Goal: Task Accomplishment & Management: Complete application form

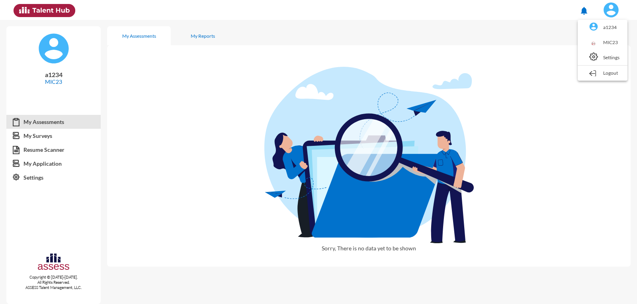
click at [603, 68] on link "Logout" at bounding box center [602, 73] width 42 height 15
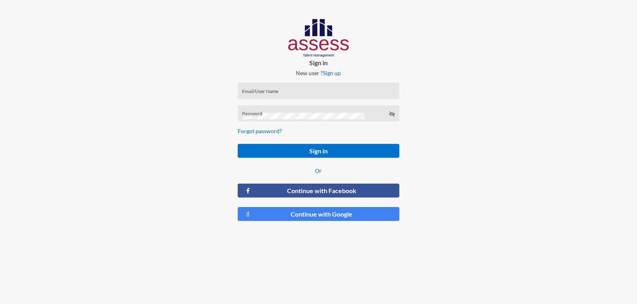
click at [326, 90] on div "Email/User Name" at bounding box center [318, 93] width 153 height 12
type input "a1234"
click at [238, 144] on button "Sign in" at bounding box center [318, 151] width 161 height 14
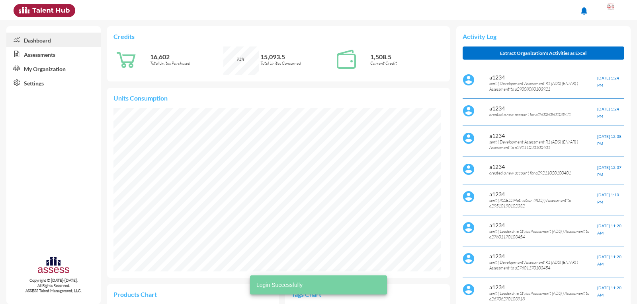
scroll to position [75, 151]
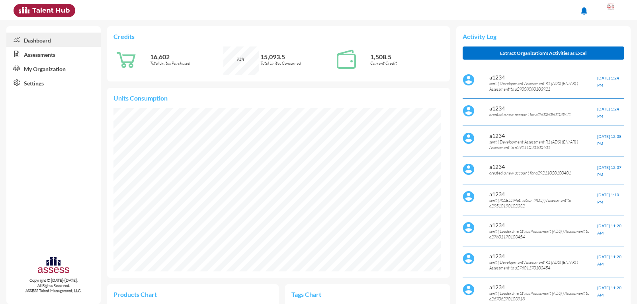
click at [22, 68] on icon at bounding box center [15, 68] width 18 height 8
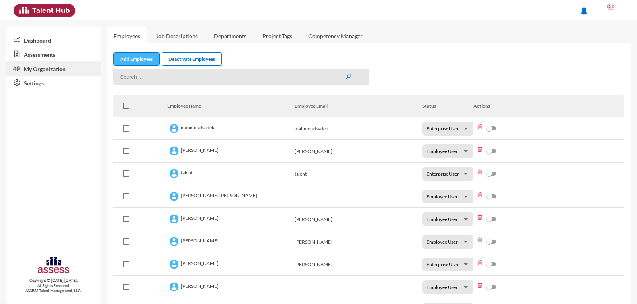
click at [143, 59] on link "Add Employees" at bounding box center [136, 59] width 46 height 13
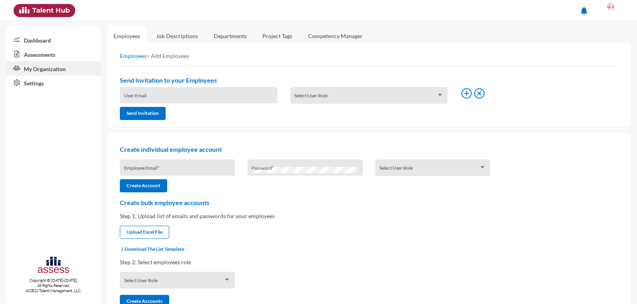
click at [151, 166] on div "Employee Email *" at bounding box center [177, 170] width 107 height 12
type input "a29606071400349"
click at [393, 167] on div "Select User Role" at bounding box center [432, 170] width 107 height 12
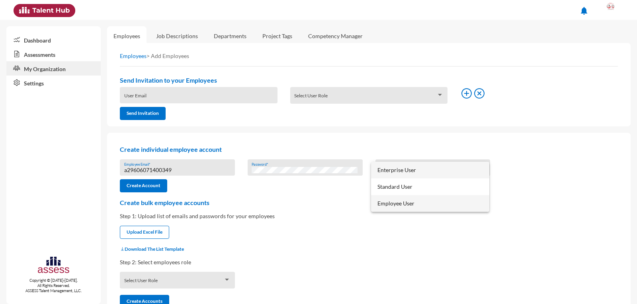
click at [407, 204] on span "Employee User" at bounding box center [429, 203] width 105 height 17
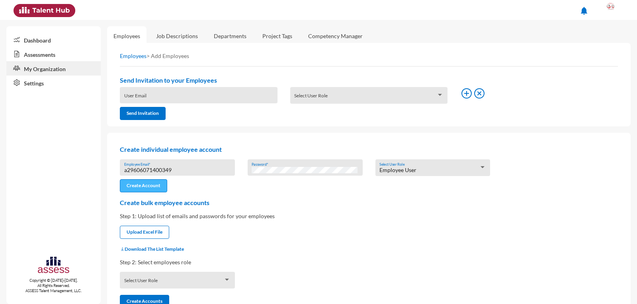
click at [147, 191] on button "Create Account" at bounding box center [143, 185] width 47 height 13
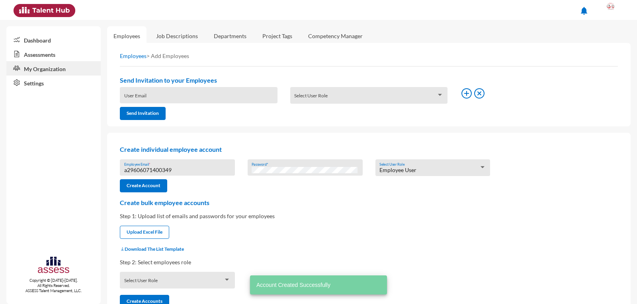
click at [165, 168] on input "a29606071400349" at bounding box center [177, 170] width 107 height 6
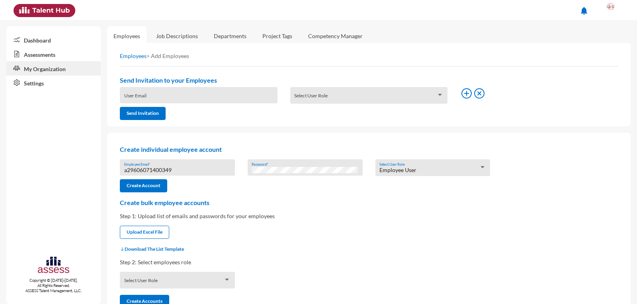
click at [43, 49] on link "Assessments" at bounding box center [53, 54] width 94 height 14
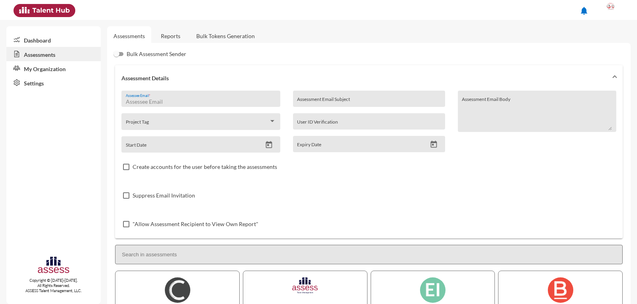
click at [156, 99] on input "Assessee Email *" at bounding box center [201, 102] width 150 height 6
paste input "a29606071400349"
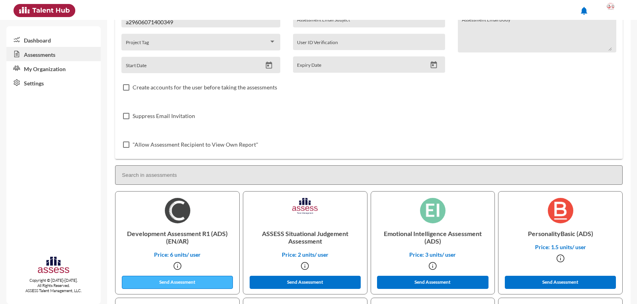
scroll to position [119, 0]
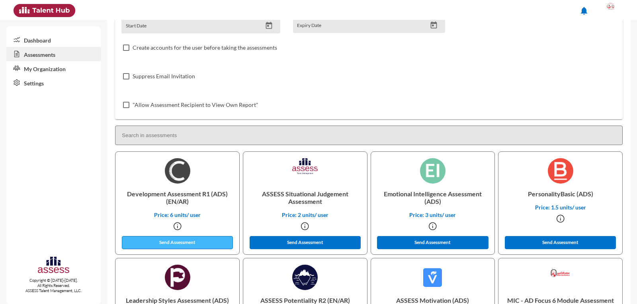
type input "a29606071400349"
click at [195, 242] on button "Send Assessment" at bounding box center [177, 242] width 111 height 13
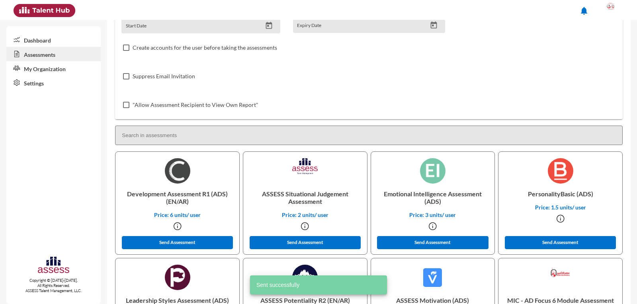
click at [60, 76] on link "Settings" at bounding box center [53, 83] width 94 height 14
click at [59, 72] on link "My Organization" at bounding box center [53, 68] width 94 height 14
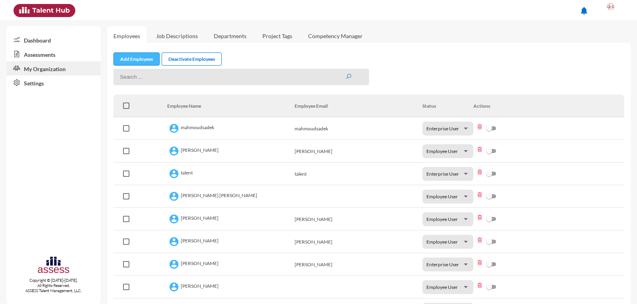
click at [132, 64] on link "Add Employees" at bounding box center [136, 59] width 46 height 13
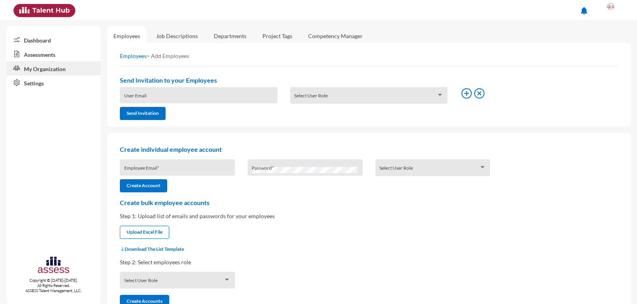
click at [152, 168] on input "Employee Email *" at bounding box center [177, 170] width 107 height 6
type input "a29301248800169"
click at [418, 162] on div "Select User Role" at bounding box center [432, 168] width 115 height 17
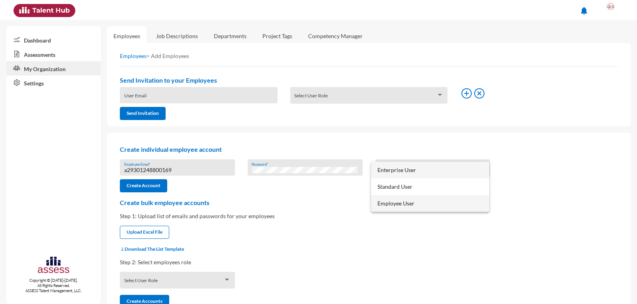
click at [405, 208] on span "Employee User" at bounding box center [429, 203] width 105 height 17
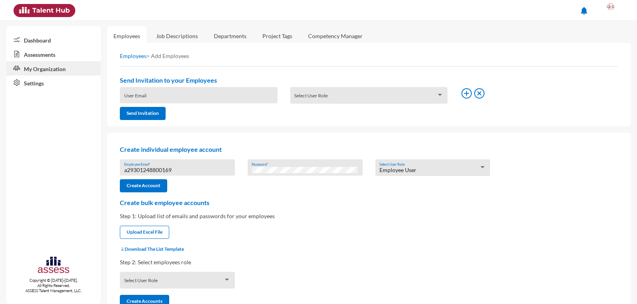
click at [163, 169] on input "a29301248800169" at bounding box center [177, 170] width 107 height 6
click at [147, 187] on button "Create Account" at bounding box center [143, 185] width 47 height 13
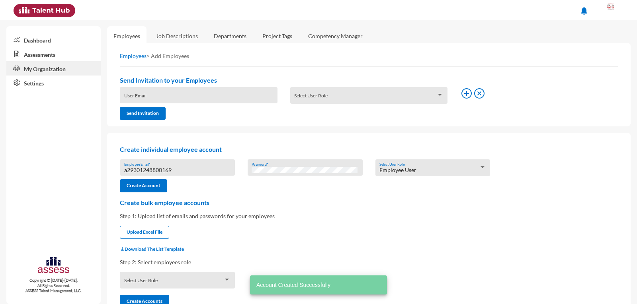
click at [55, 56] on link "Assessments" at bounding box center [53, 54] width 94 height 14
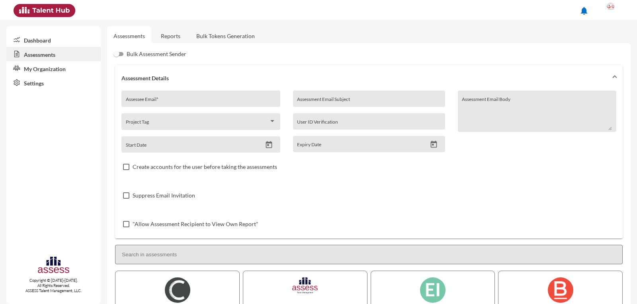
click at [172, 37] on link "Reports" at bounding box center [170, 35] width 32 height 19
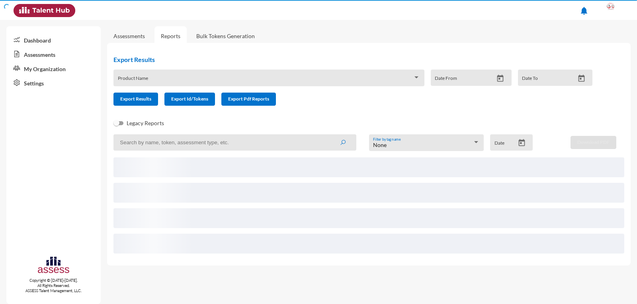
click at [138, 36] on link "Assessments" at bounding box center [128, 36] width 31 height 7
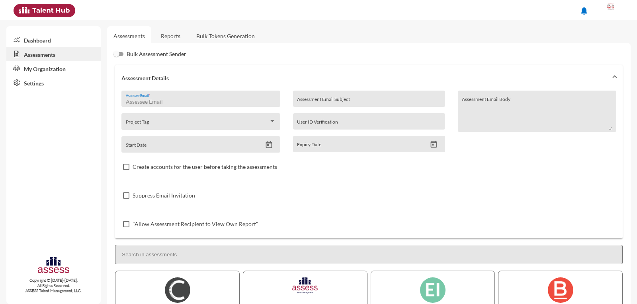
click at [154, 99] on input "Assessee Email *" at bounding box center [201, 102] width 150 height 6
paste input "a29301248800169"
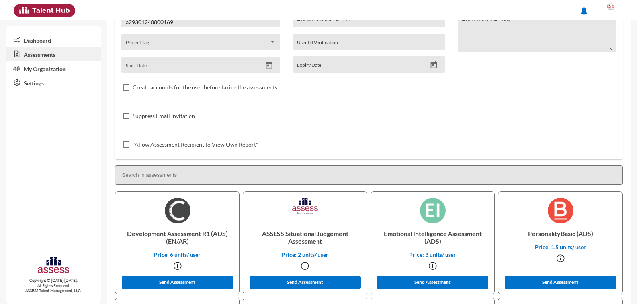
scroll to position [119, 0]
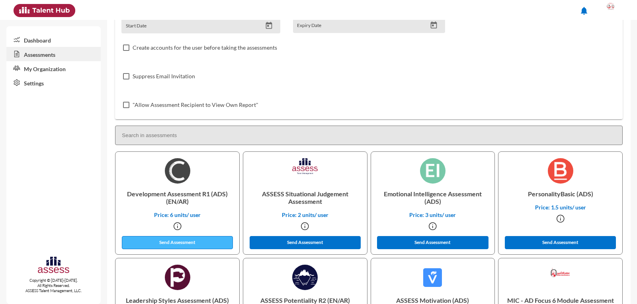
type input "a29301248800169"
click at [173, 243] on button "Send Assessment" at bounding box center [177, 242] width 111 height 13
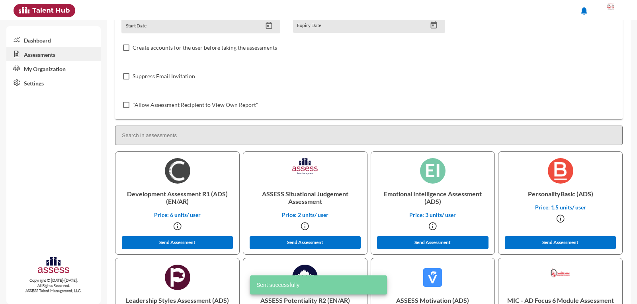
scroll to position [0, 0]
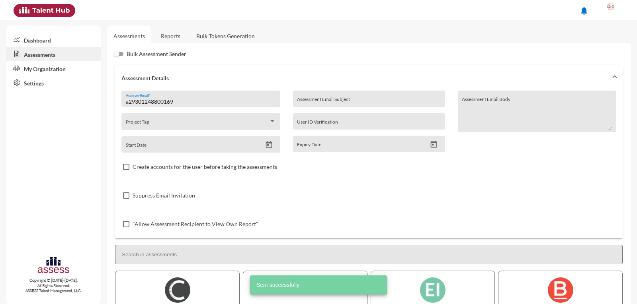
click at [623, 10] on button at bounding box center [610, 10] width 33 height 20
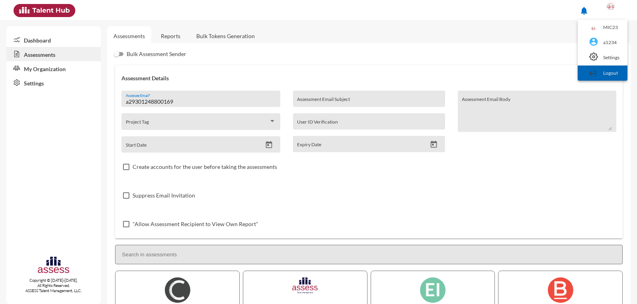
click at [596, 73] on div at bounding box center [593, 72] width 9 height 9
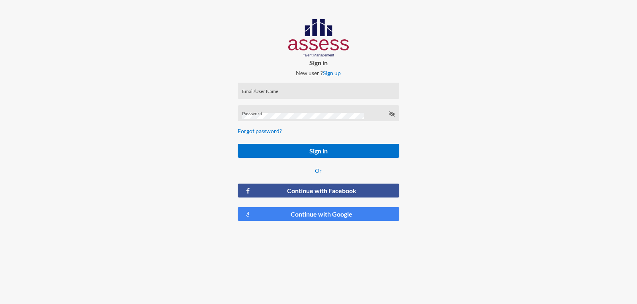
click at [300, 93] on input "Email/User Name" at bounding box center [318, 93] width 153 height 6
paste input "a29301248800169"
type input "a29301248800169"
click at [238, 144] on button "Sign in" at bounding box center [318, 151] width 161 height 14
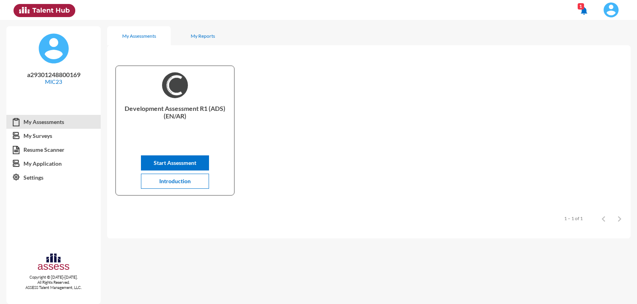
click at [615, 16] on img at bounding box center [611, 10] width 16 height 16
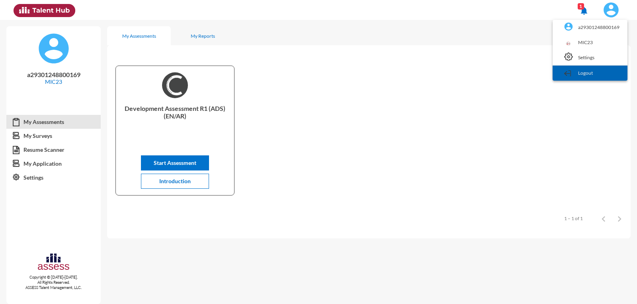
click at [606, 76] on link "Logout" at bounding box center [589, 73] width 67 height 15
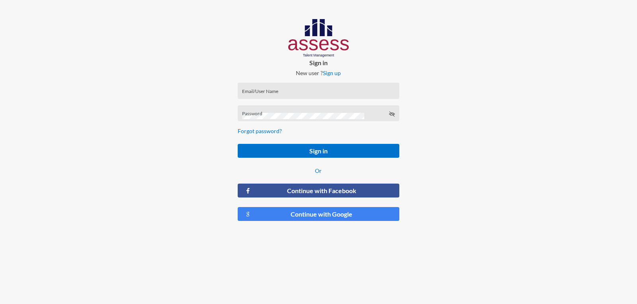
click at [281, 94] on input "Email/User Name" at bounding box center [318, 93] width 153 height 6
type input "a29606071400349"
click at [238, 144] on button "Sign in" at bounding box center [318, 151] width 161 height 14
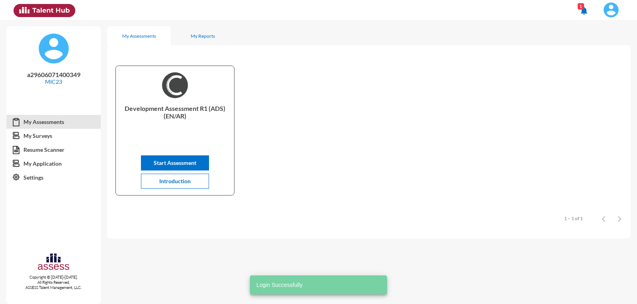
click at [608, 15] on img at bounding box center [611, 10] width 16 height 16
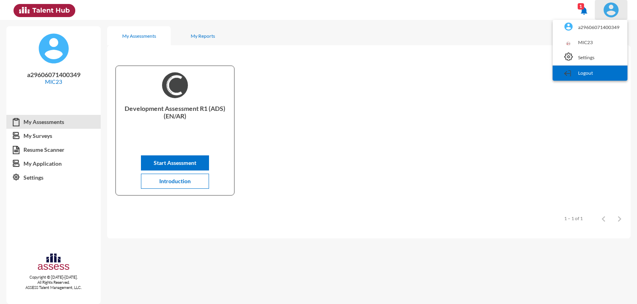
click at [606, 71] on link "Logout" at bounding box center [589, 73] width 67 height 15
